Goal: Task Accomplishment & Management: Use online tool/utility

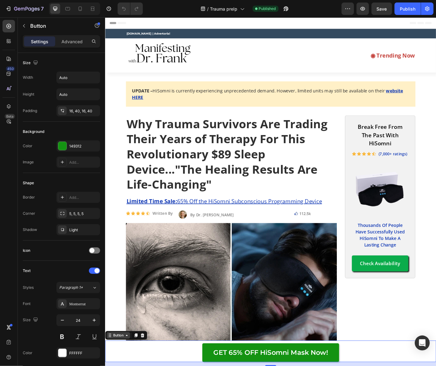
click at [116, 366] on div "Sticky" at bounding box center [114, 366] width 19 height 10
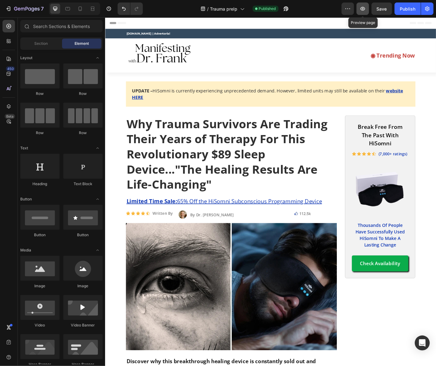
click at [362, 9] on icon "button" at bounding box center [362, 9] width 2 height 2
click at [406, 9] on div "Publish" at bounding box center [407, 9] width 16 height 7
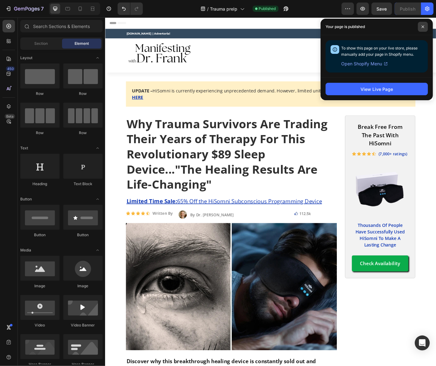
click at [425, 31] on span at bounding box center [422, 27] width 10 height 10
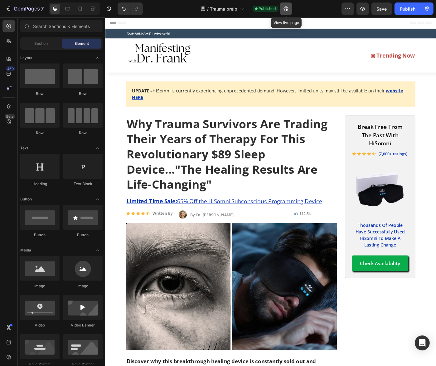
click at [286, 12] on button "button" at bounding box center [285, 8] width 12 height 12
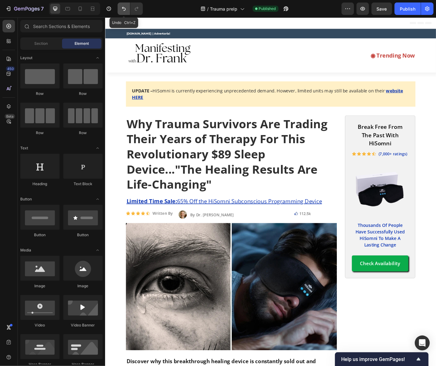
click at [123, 9] on icon "Undo/Redo" at bounding box center [124, 9] width 6 height 6
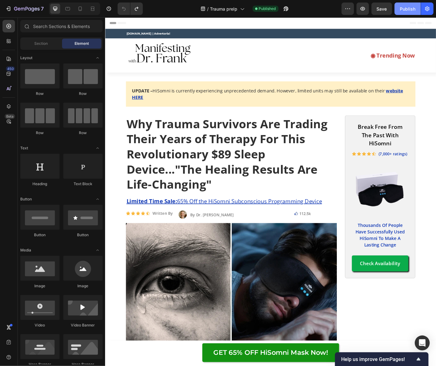
click at [415, 9] on div "Publish" at bounding box center [407, 9] width 16 height 7
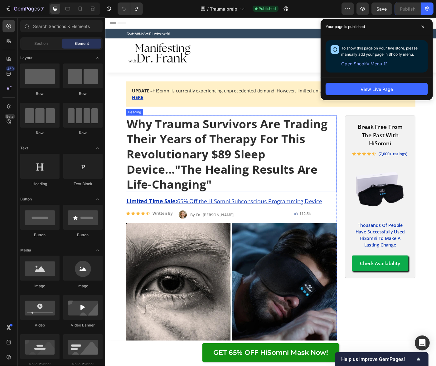
click at [357, 156] on h1 "Why Trauma Survivors Are Trading Their Years of Therapy For This Revolutionary …" at bounding box center [247, 171] width 238 height 87
